Goal: Task Accomplishment & Management: Use online tool/utility

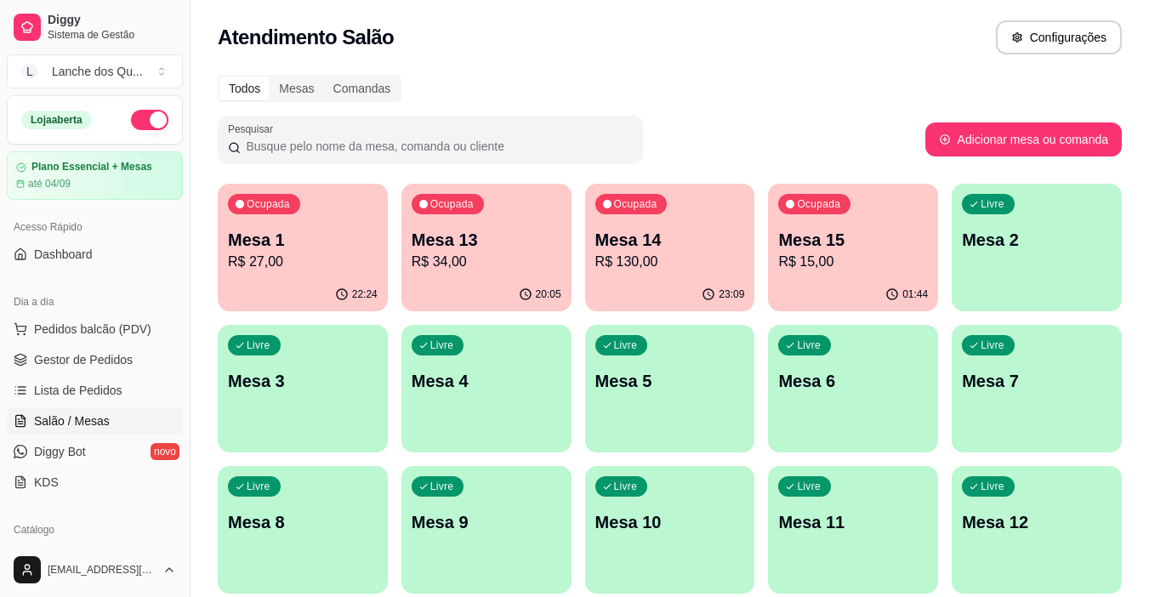
click at [355, 230] on p "Mesa 1" at bounding box center [303, 240] width 150 height 24
click at [296, 257] on p "R$ 27,00" at bounding box center [303, 262] width 145 height 20
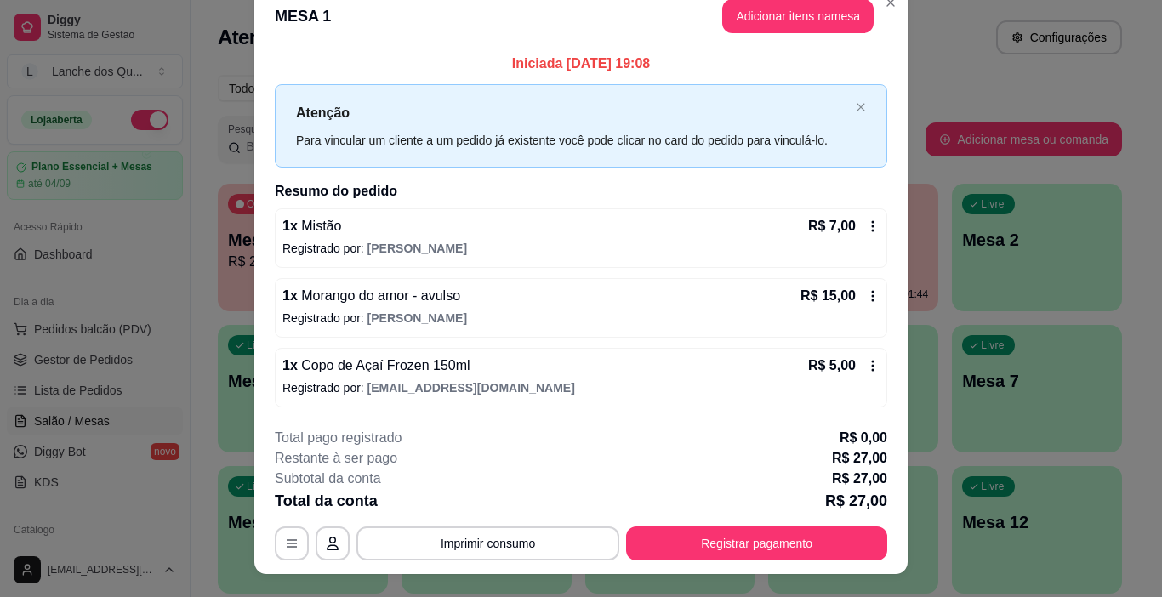
scroll to position [50, 0]
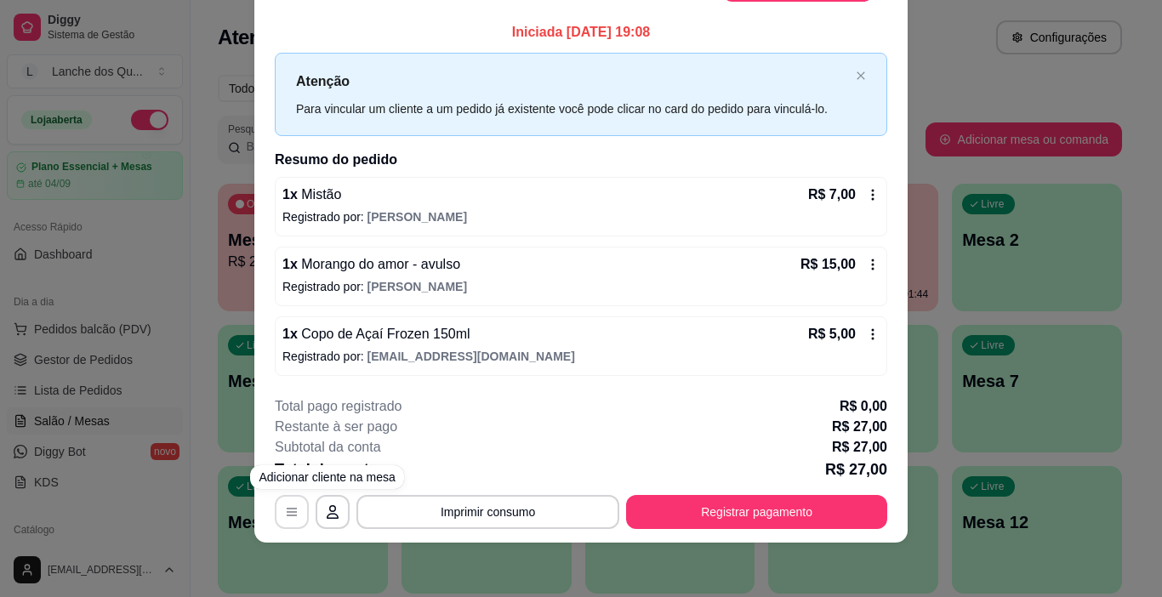
click at [287, 515] on icon "button" at bounding box center [292, 512] width 10 height 8
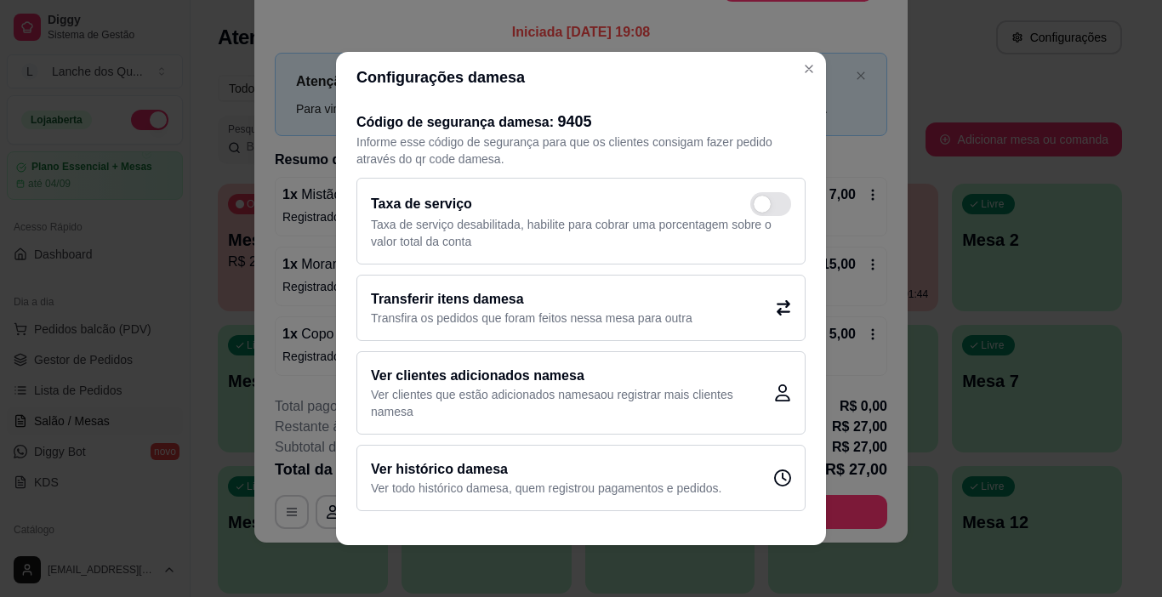
click at [521, 309] on h2 "Transferir itens da mesa" at bounding box center [532, 299] width 322 height 20
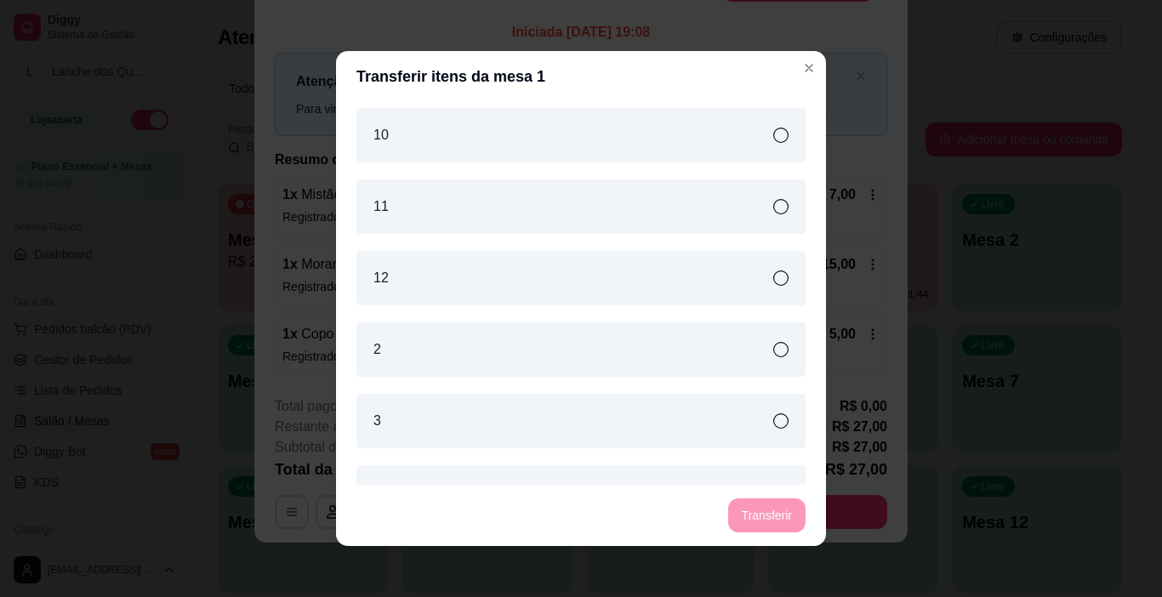
scroll to position [0, 0]
click at [463, 284] on div "12" at bounding box center [580, 279] width 449 height 54
click at [447, 152] on div "10" at bounding box center [580, 136] width 449 height 54
click at [746, 514] on button "Transferir" at bounding box center [766, 515] width 77 height 34
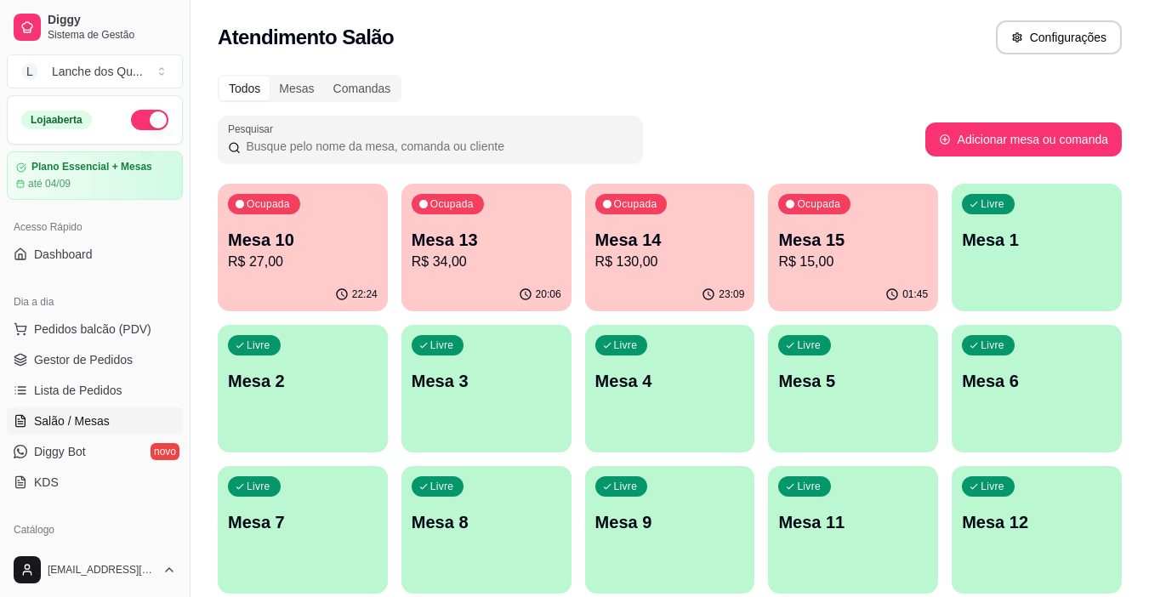
click at [1079, 248] on p "Mesa 1" at bounding box center [1037, 240] width 150 height 24
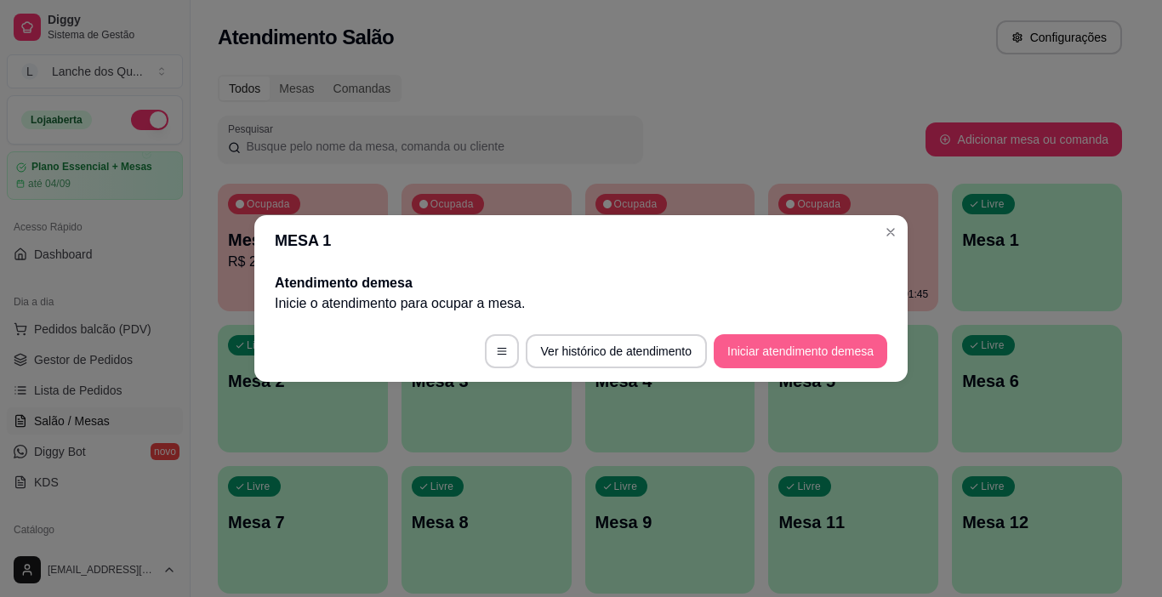
click at [784, 346] on button "Iniciar atendimento de mesa" at bounding box center [801, 351] width 174 height 34
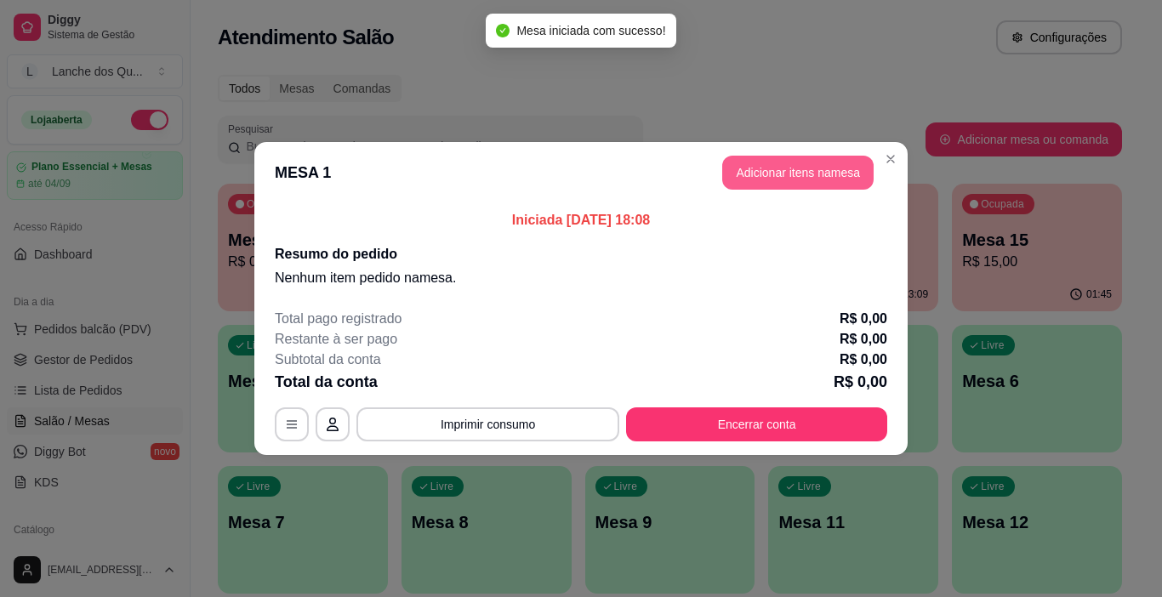
click at [747, 178] on button "Adicionar itens na mesa" at bounding box center [797, 173] width 151 height 34
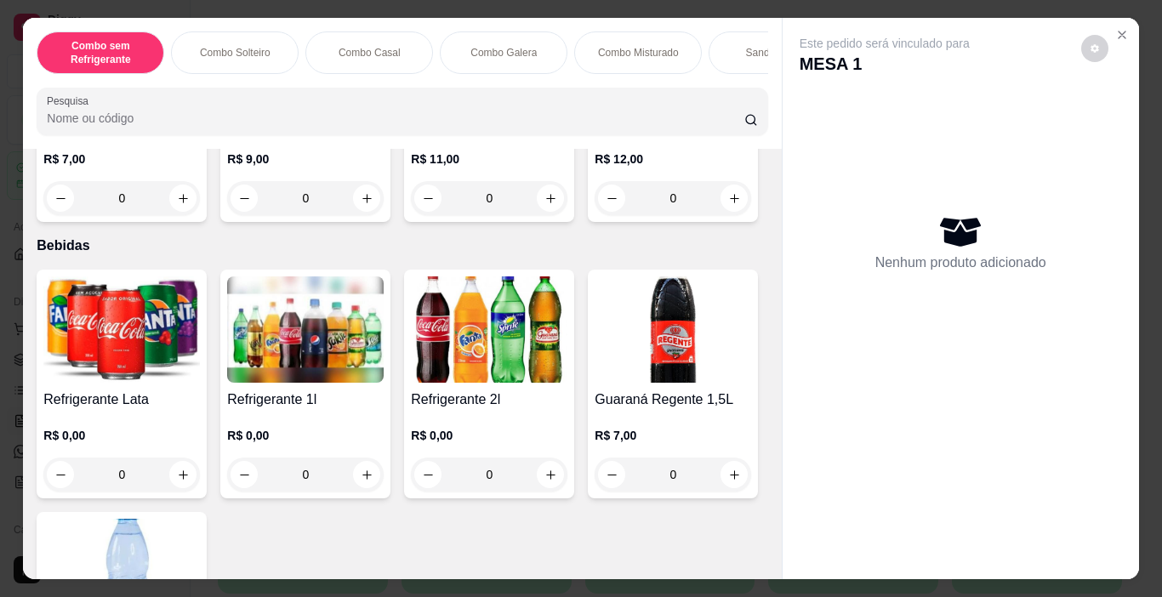
scroll to position [3658, 0]
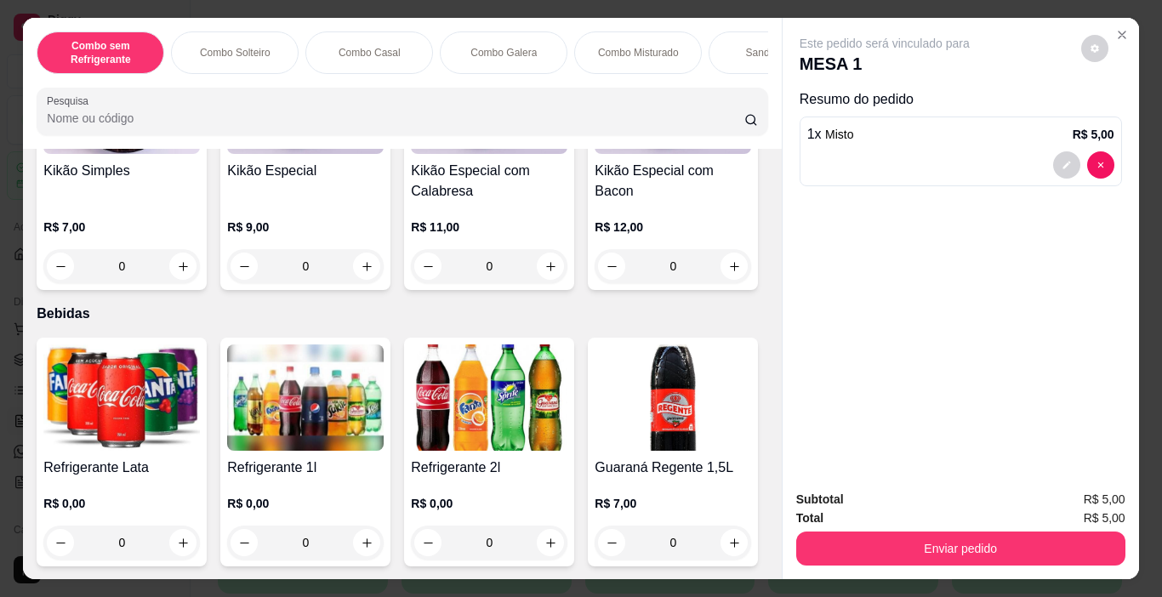
scroll to position [3659, 0]
type input "2"
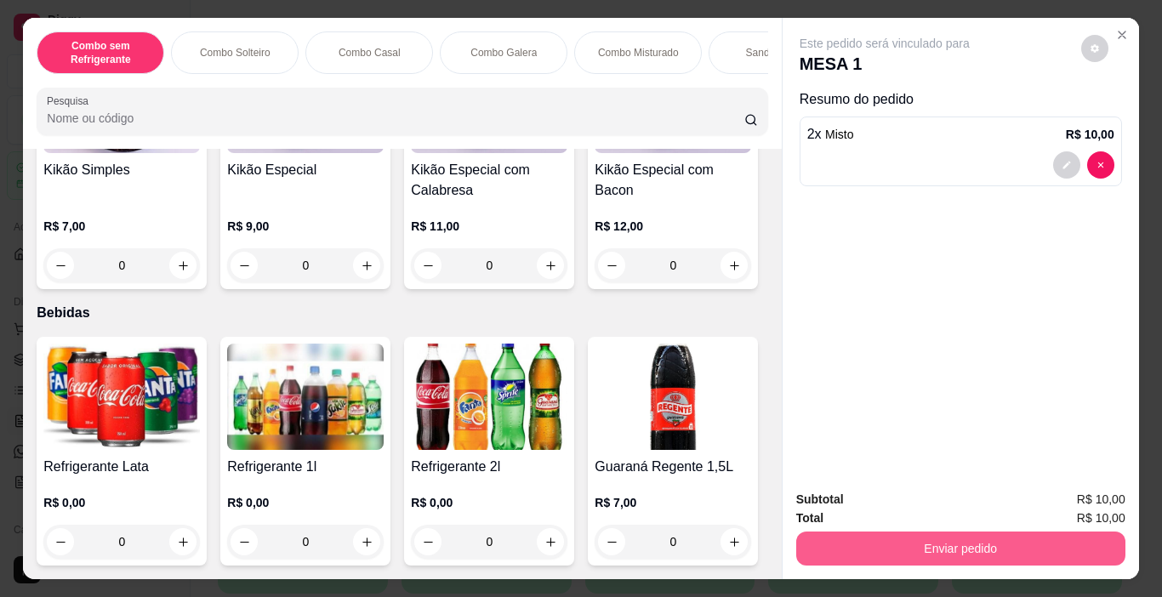
click at [928, 540] on button "Enviar pedido" at bounding box center [960, 549] width 329 height 34
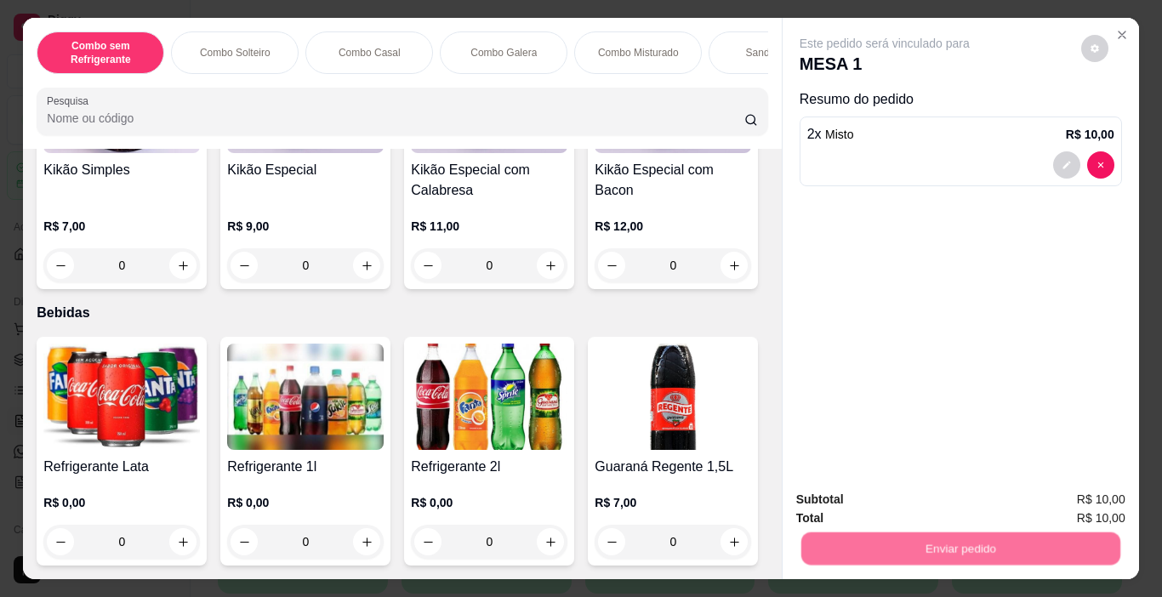
click at [925, 500] on button "Não registrar e enviar pedido" at bounding box center [904, 499] width 172 height 31
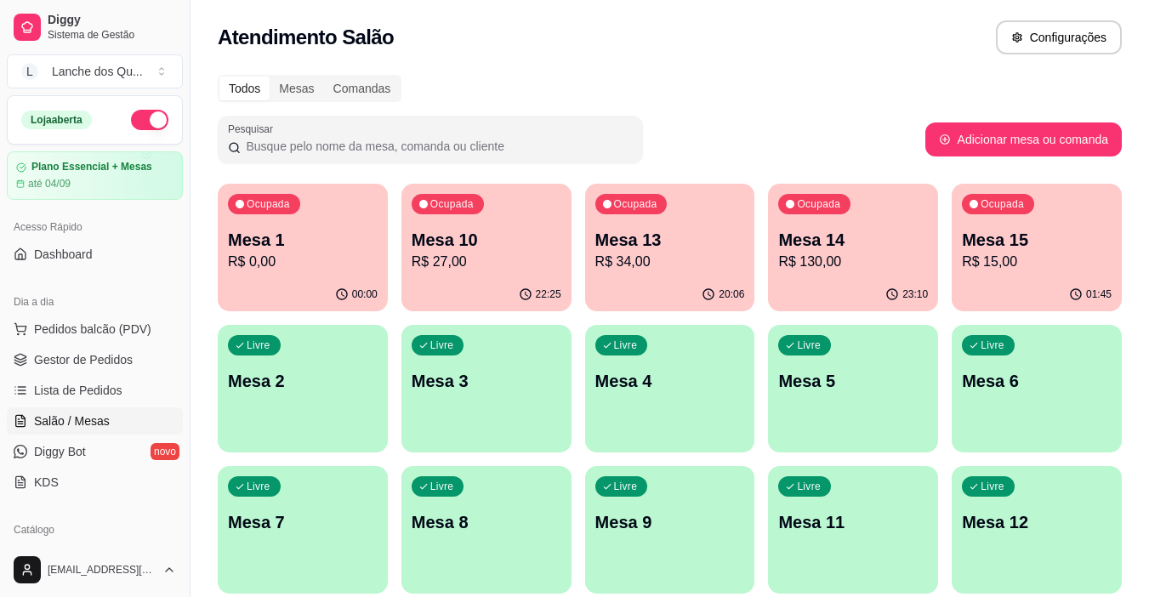
click at [996, 252] on p "R$ 15,00" at bounding box center [1037, 262] width 150 height 20
click at [996, 252] on body "Diggy Sistema de Gestão L Lanche dos Qu ... Loja aberta Plano Essencial + Mesas…" at bounding box center [574, 298] width 1149 height 597
click at [304, 277] on div "Ocupada Mesa 1 R$ 10,00" at bounding box center [302, 231] width 165 height 92
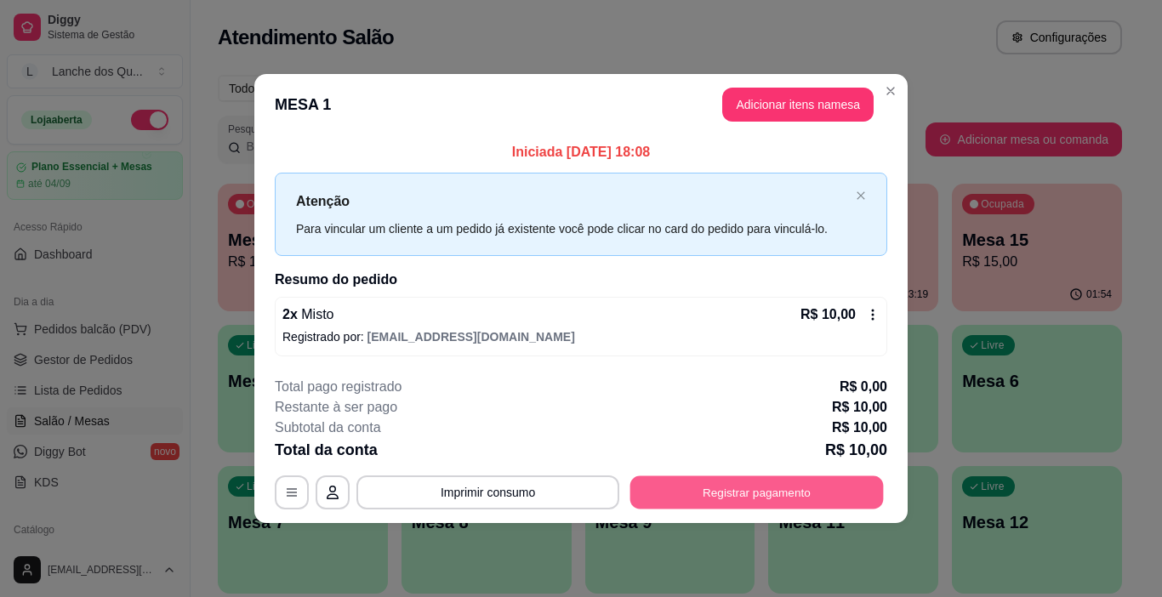
click at [842, 495] on button "Registrar pagamento" at bounding box center [756, 491] width 253 height 33
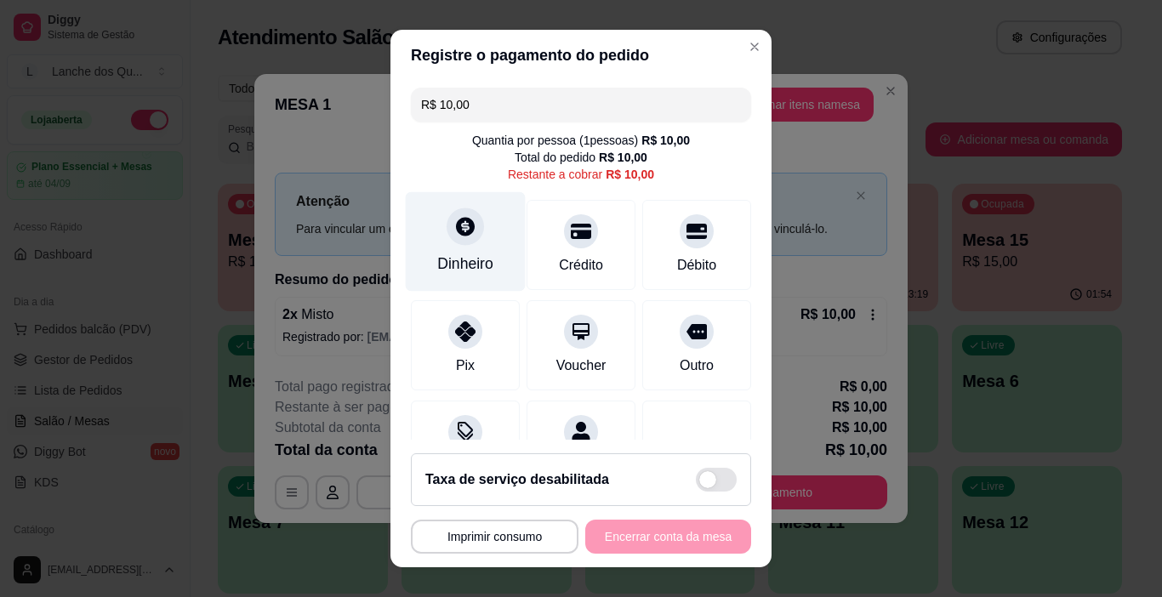
click at [454, 236] on icon at bounding box center [465, 226] width 22 height 22
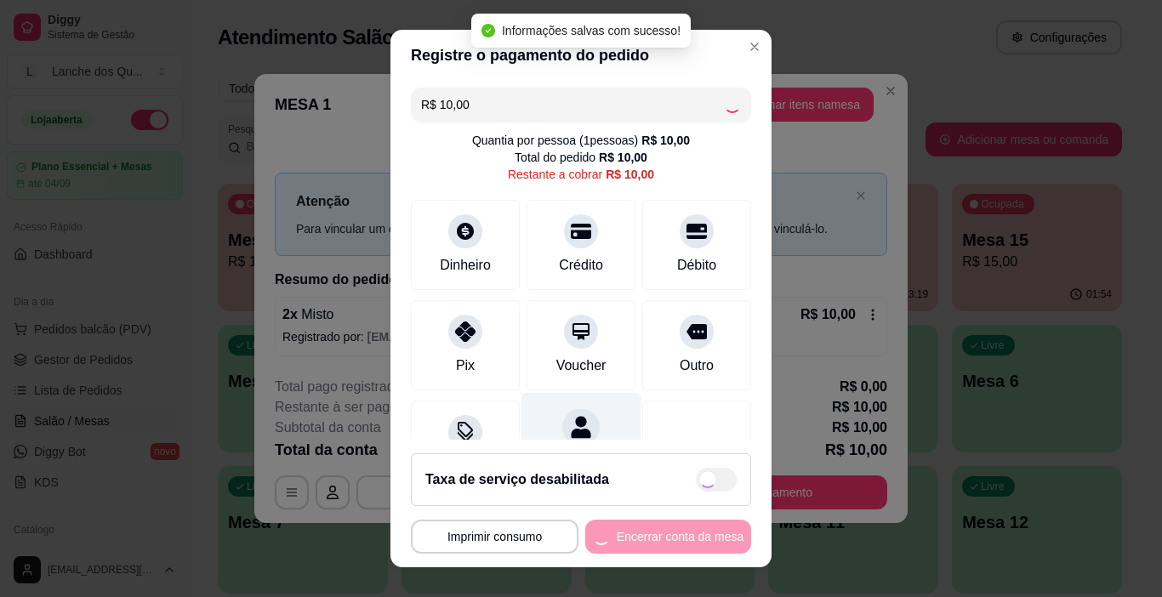
type input "R$ 0,00"
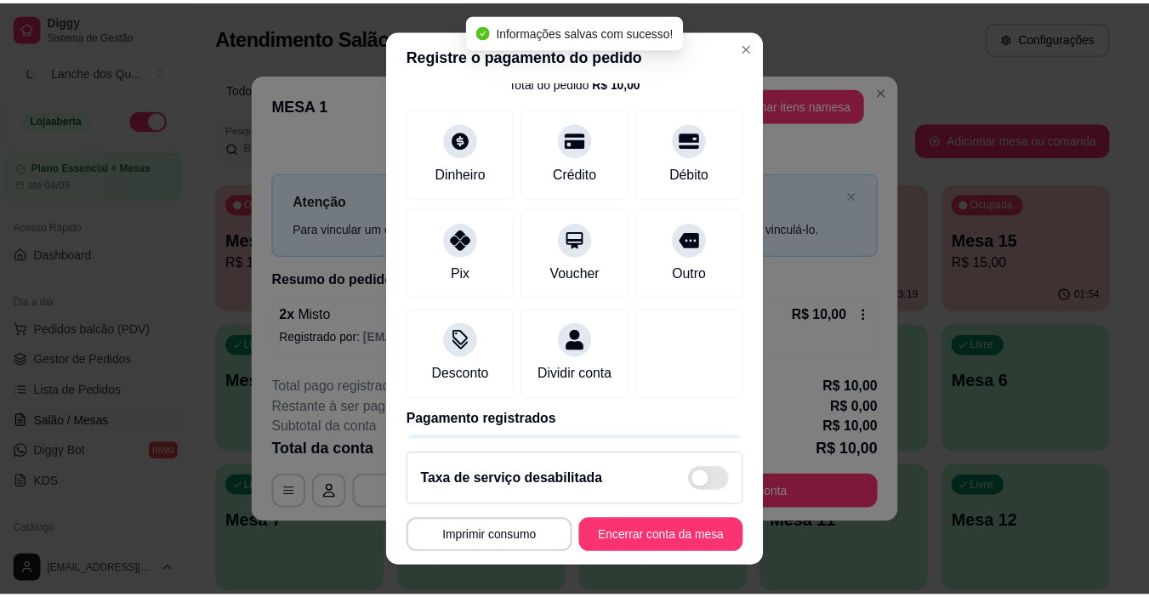
scroll to position [150, 0]
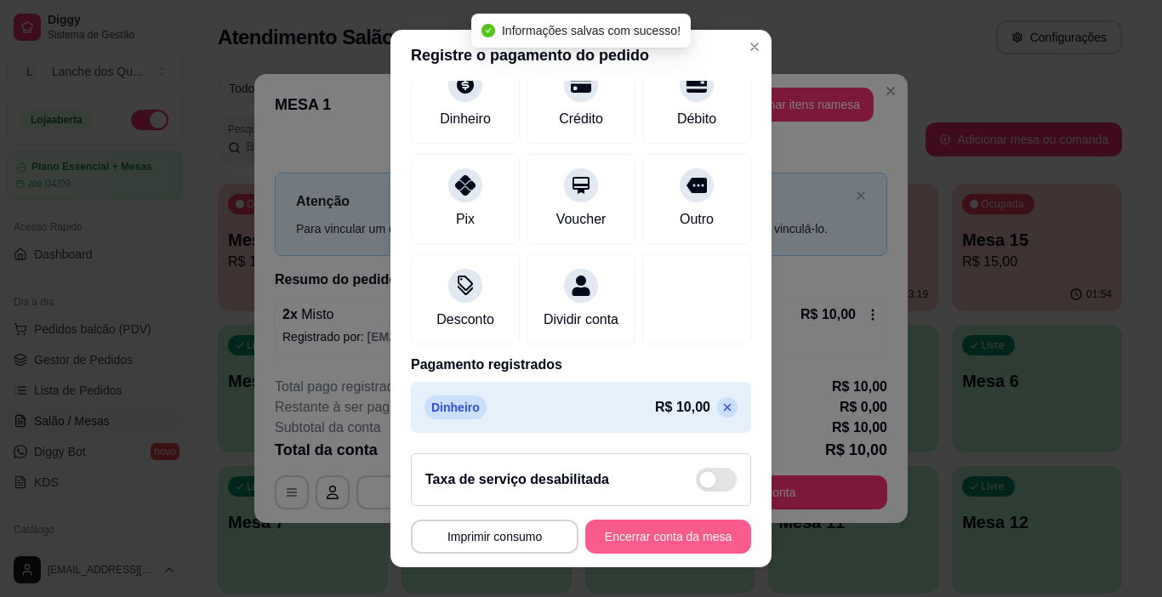
click at [673, 531] on button "Encerrar conta da mesa" at bounding box center [668, 537] width 166 height 34
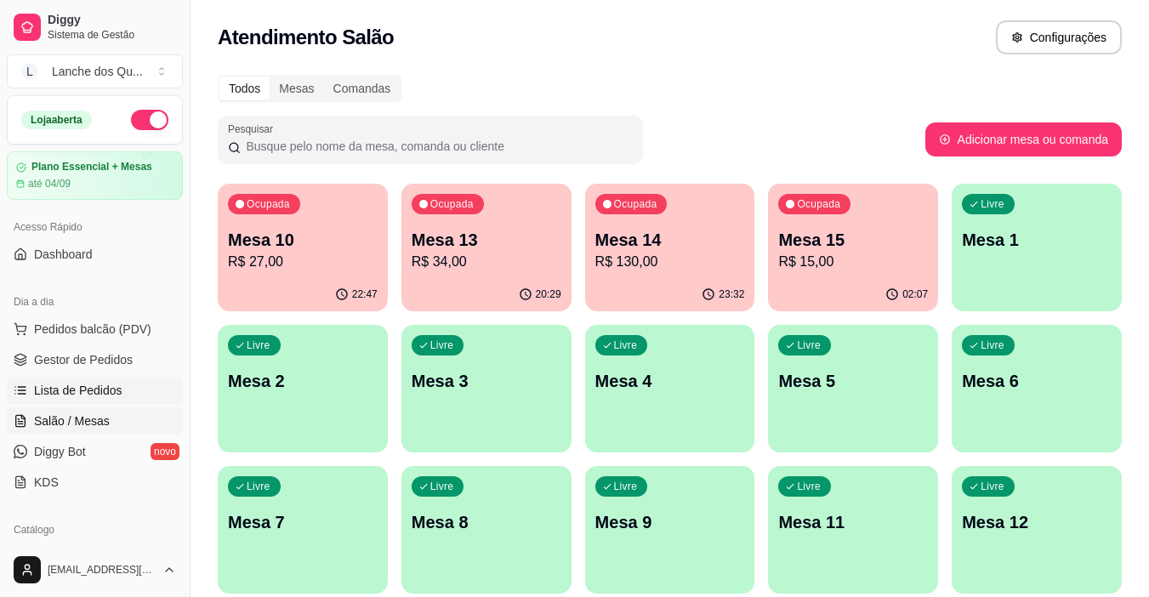
scroll to position [170, 0]
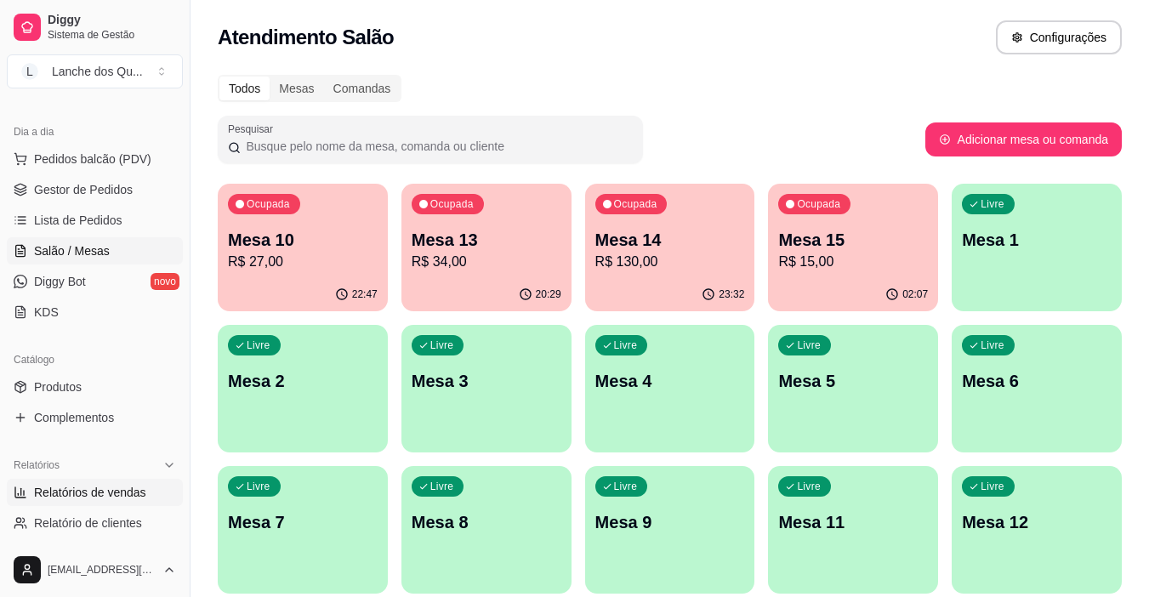
click at [93, 487] on span "Relatórios de vendas" at bounding box center [90, 492] width 112 height 17
select select "ALL"
select select "0"
